Goal: Task Accomplishment & Management: Complete application form

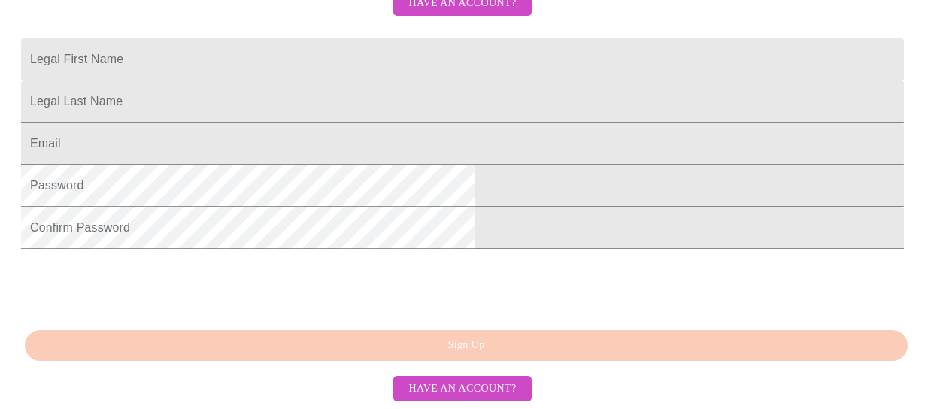
scroll to position [485, 0]
